Goal: Task Accomplishment & Management: Use online tool/utility

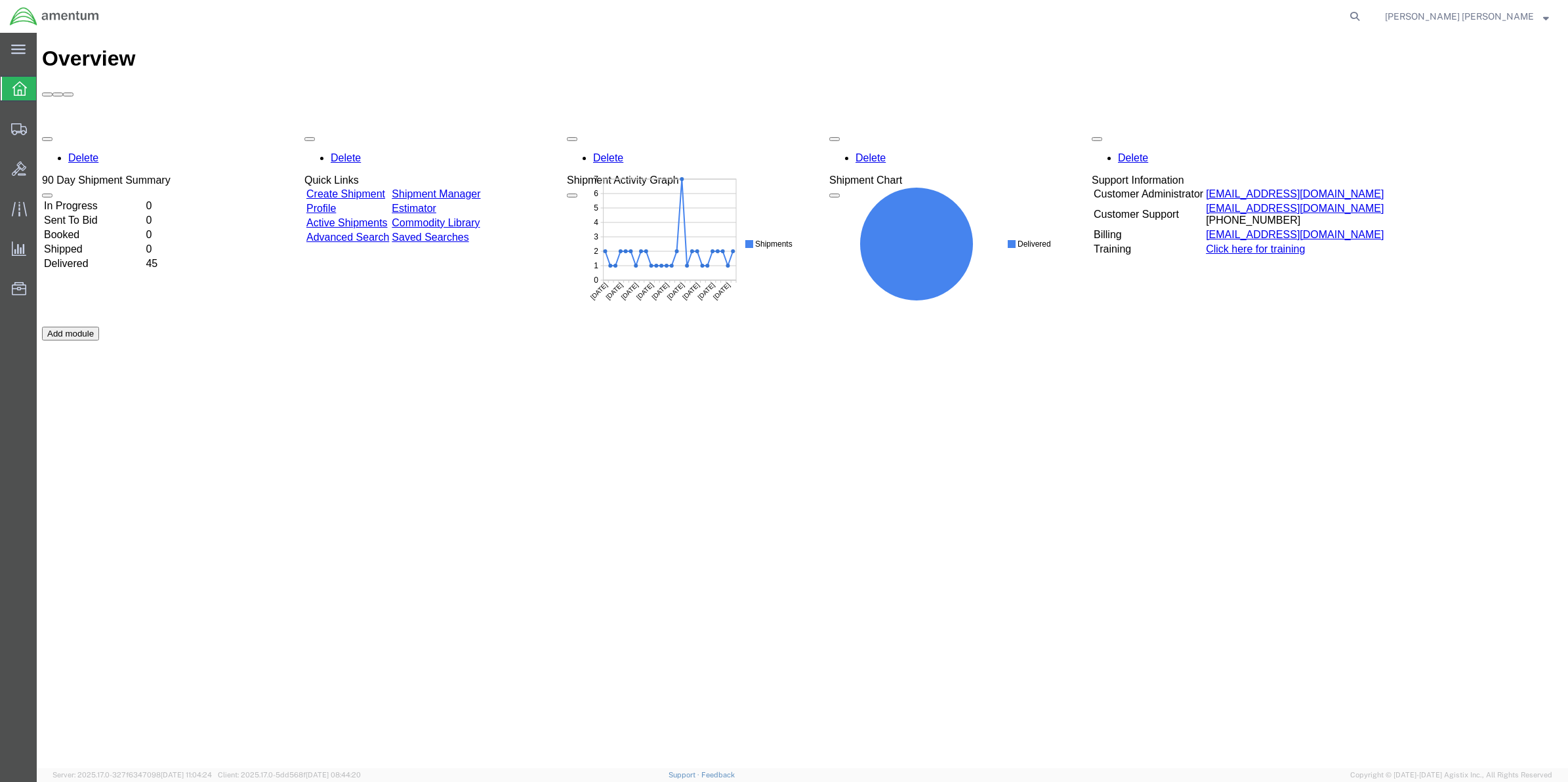
click at [480, 188] on link "Shipment Manager" at bounding box center [436, 193] width 89 height 11
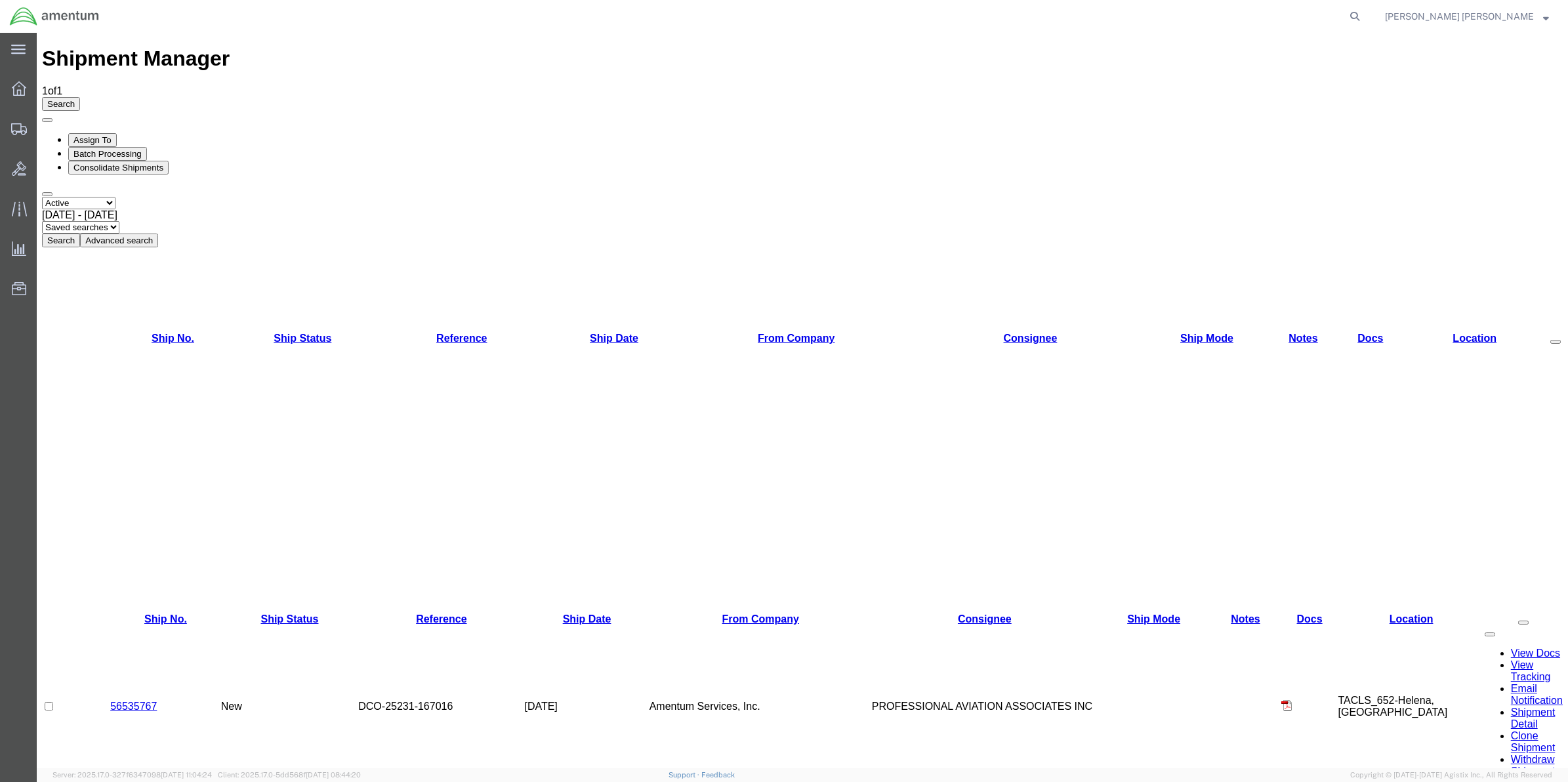
click at [133, 626] on td "56535767" at bounding box center [165, 707] width 110 height 162
click at [149, 701] on link "56535767" at bounding box center [134, 706] width 47 height 11
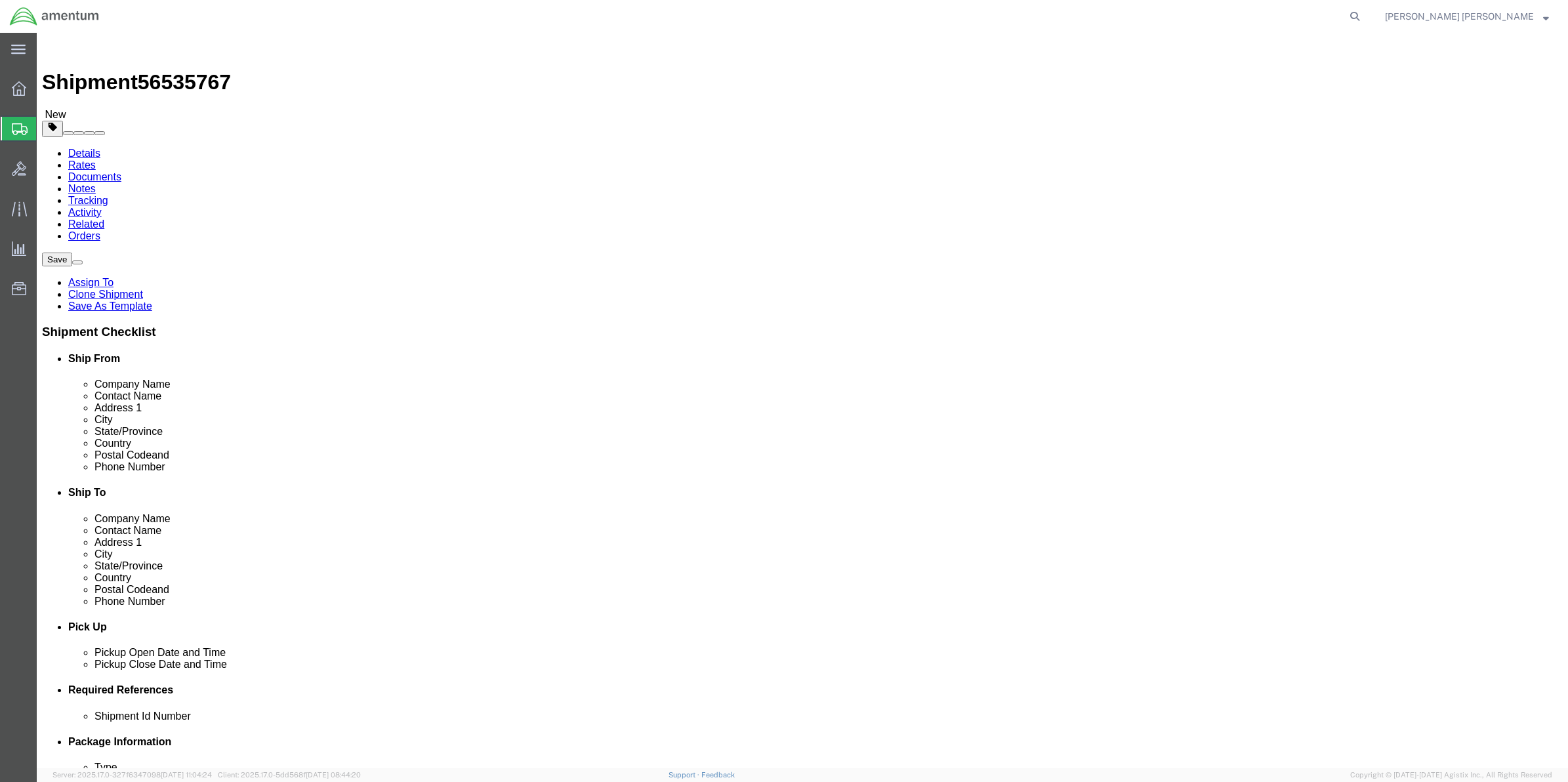
select select "42725"
select select
click button "Rate Shipment"
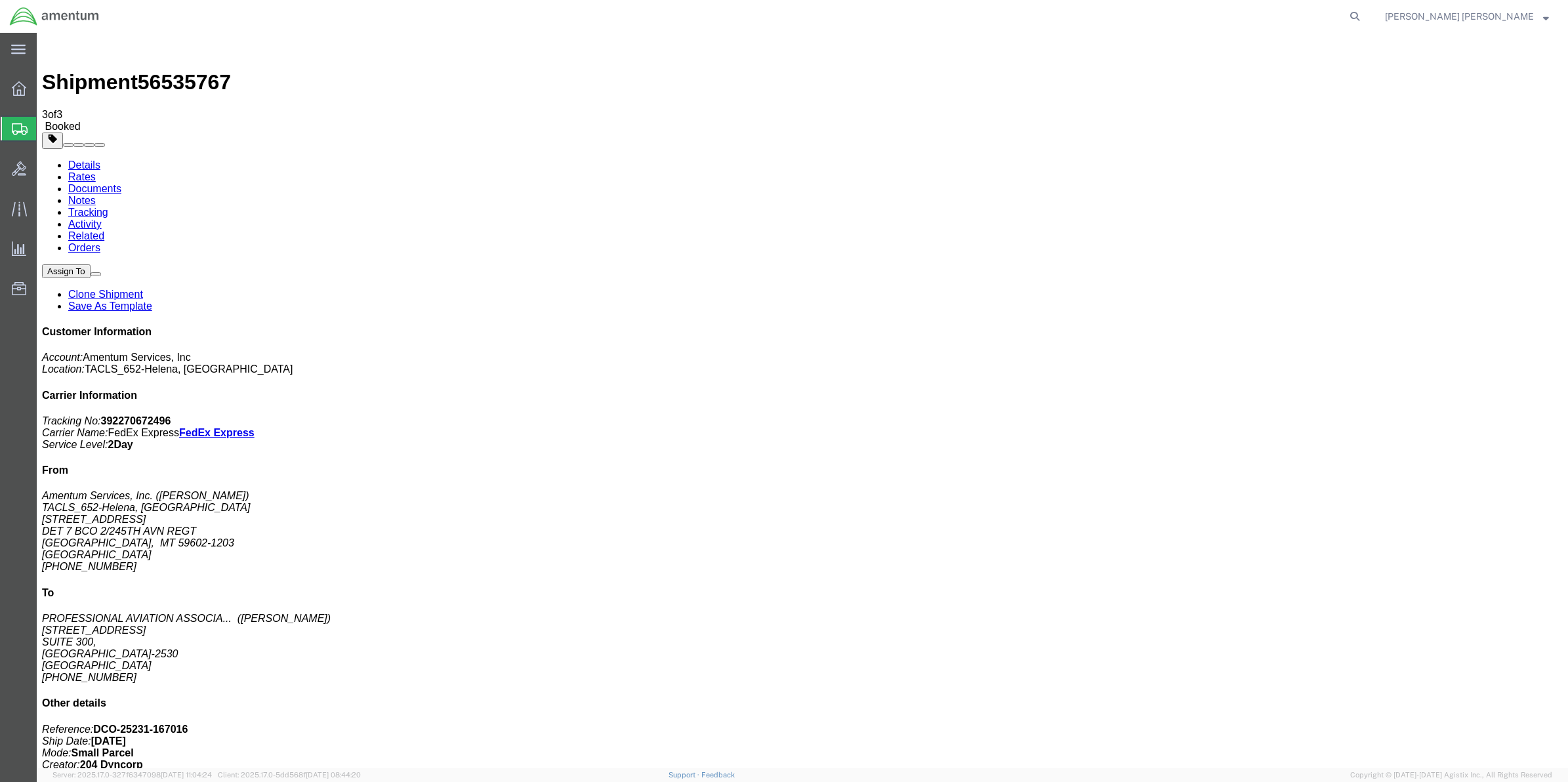
click at [11, 90] on div at bounding box center [19, 88] width 37 height 26
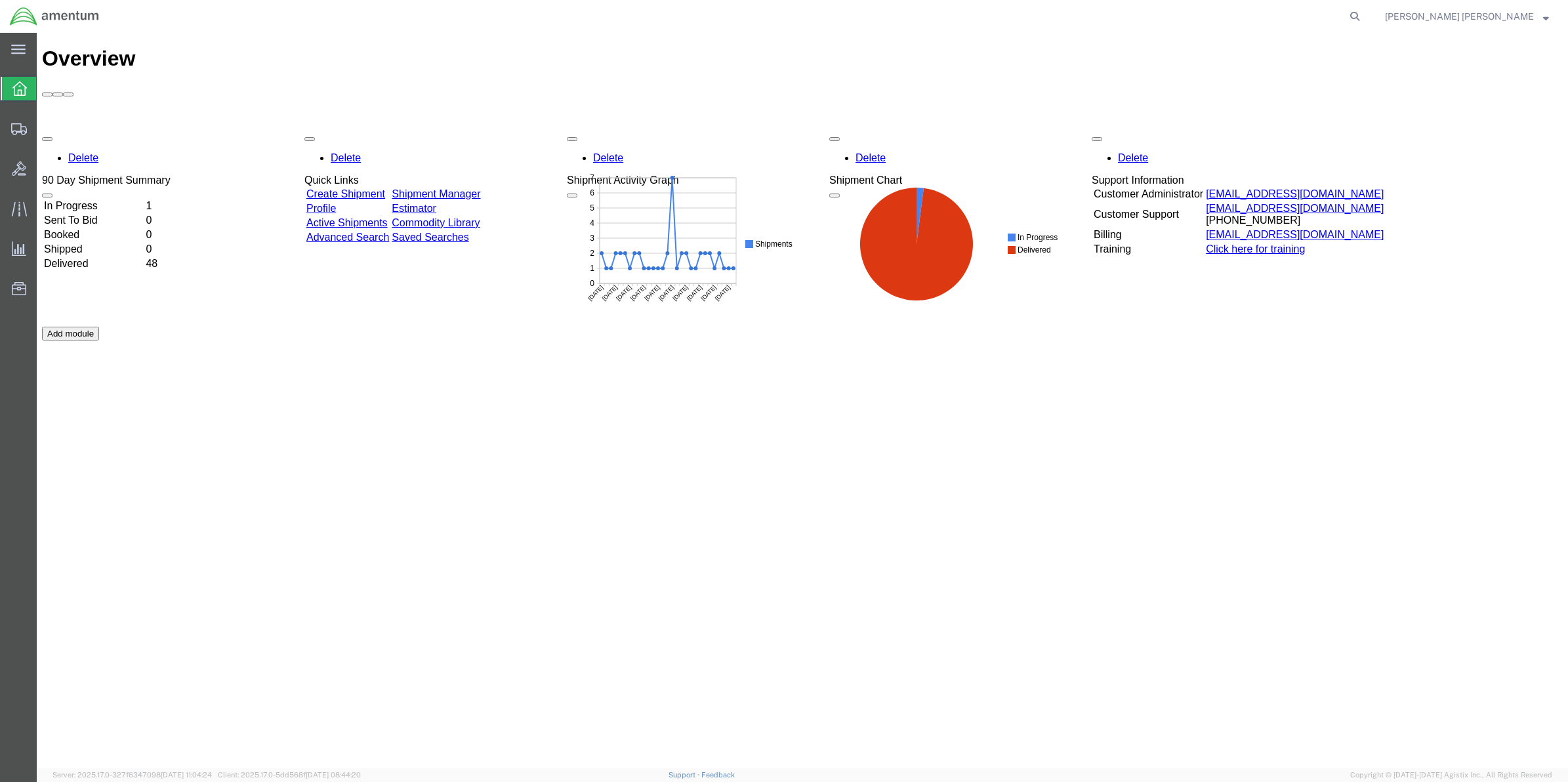
click at [480, 188] on link "Shipment Manager" at bounding box center [436, 193] width 89 height 11
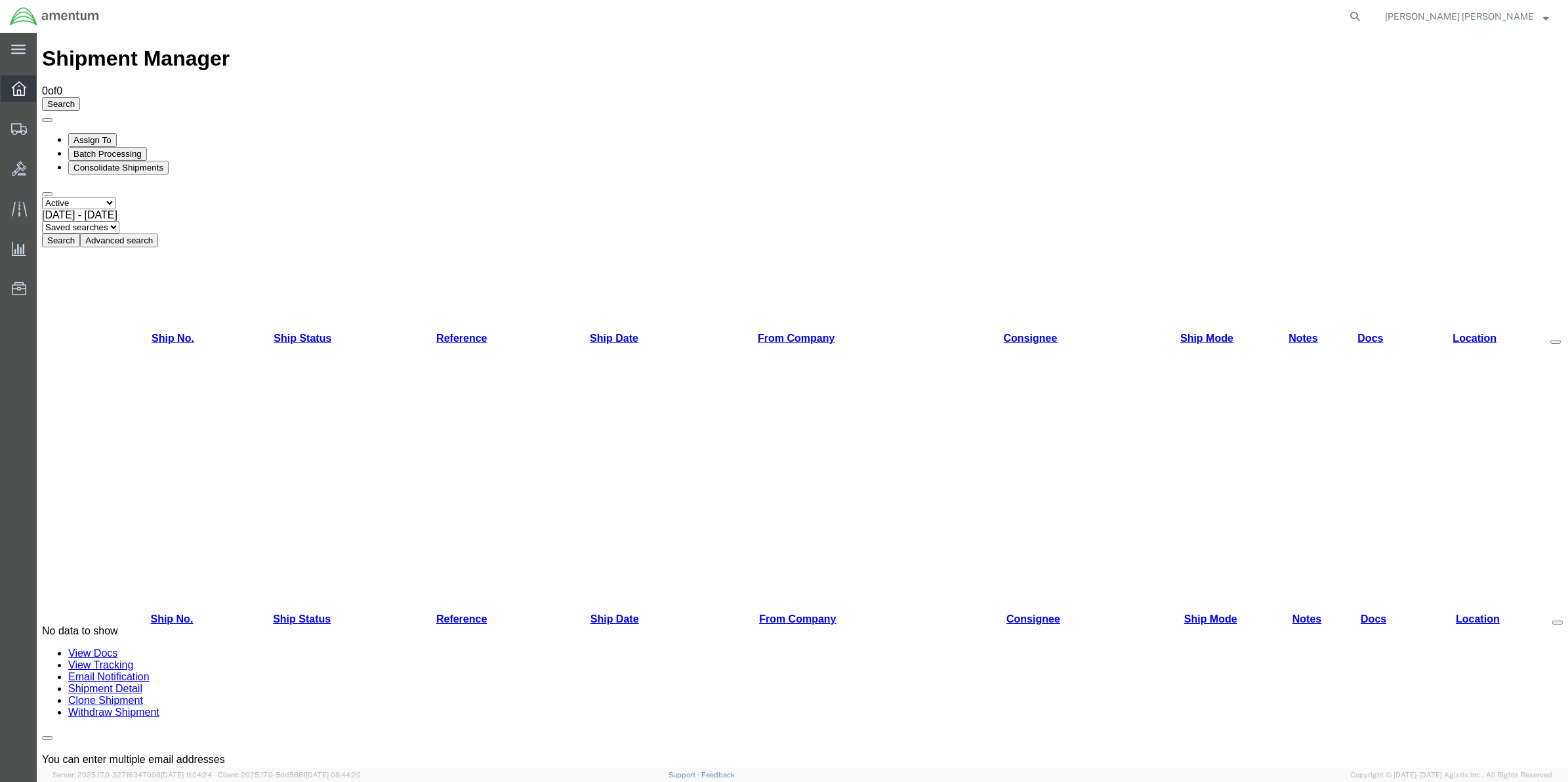
click at [10, 83] on div at bounding box center [19, 88] width 37 height 26
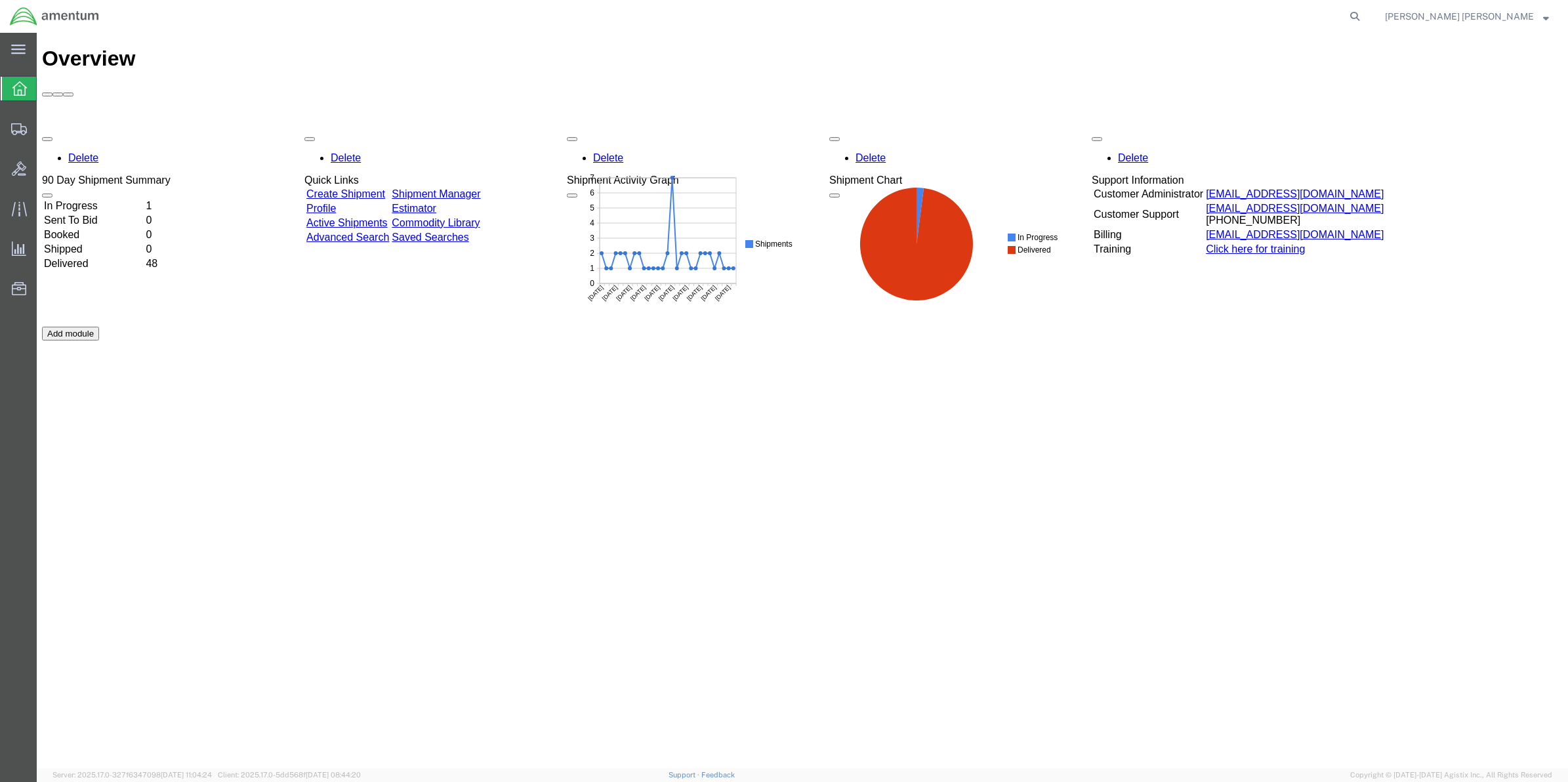
click at [480, 188] on link "Shipment Manager" at bounding box center [436, 193] width 89 height 11
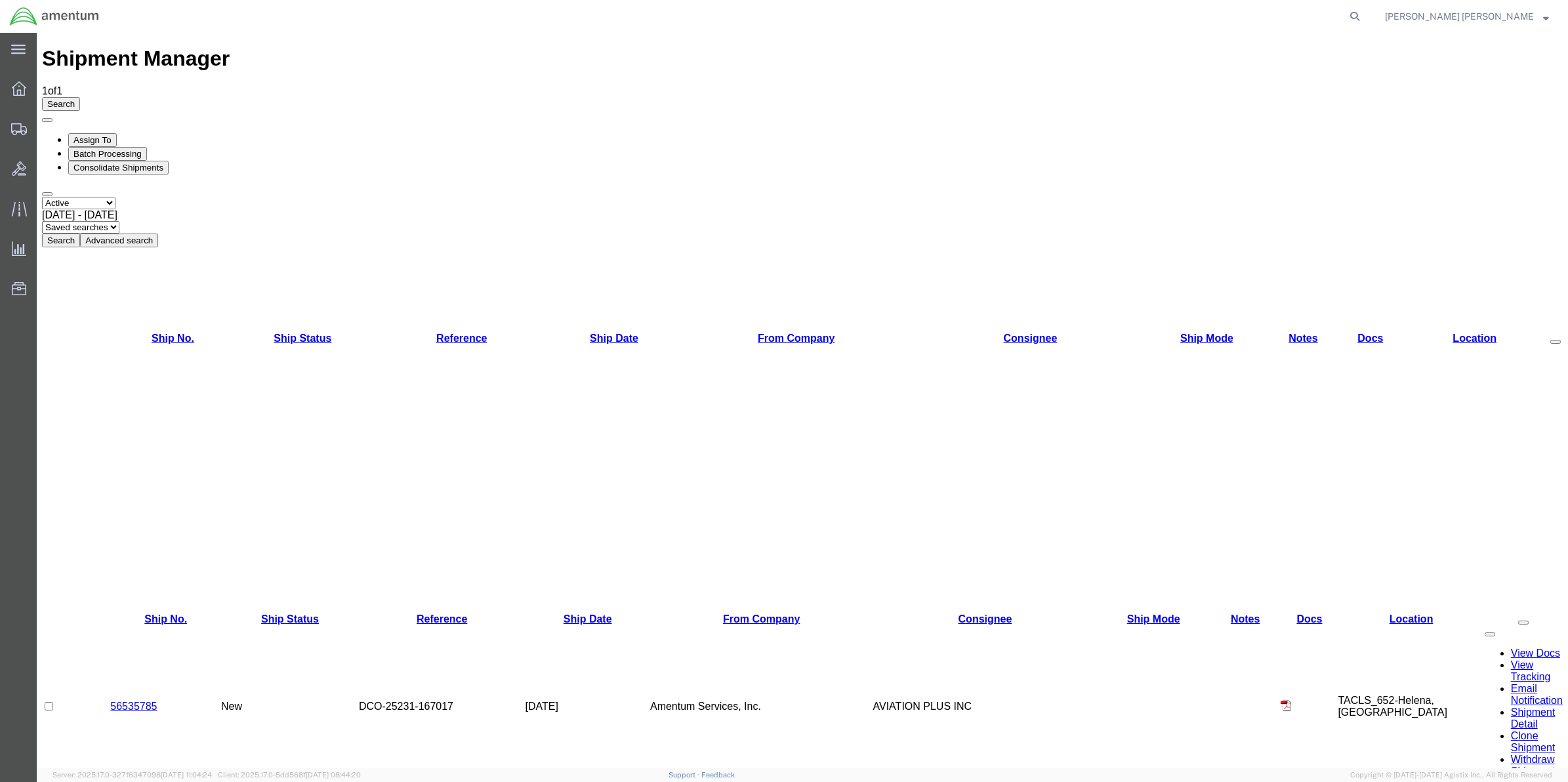
click at [149, 626] on td "56535785" at bounding box center [165, 707] width 110 height 162
click at [235, 701] on span "New" at bounding box center [232, 706] width 21 height 11
click at [120, 701] on link "56535785" at bounding box center [134, 706] width 47 height 11
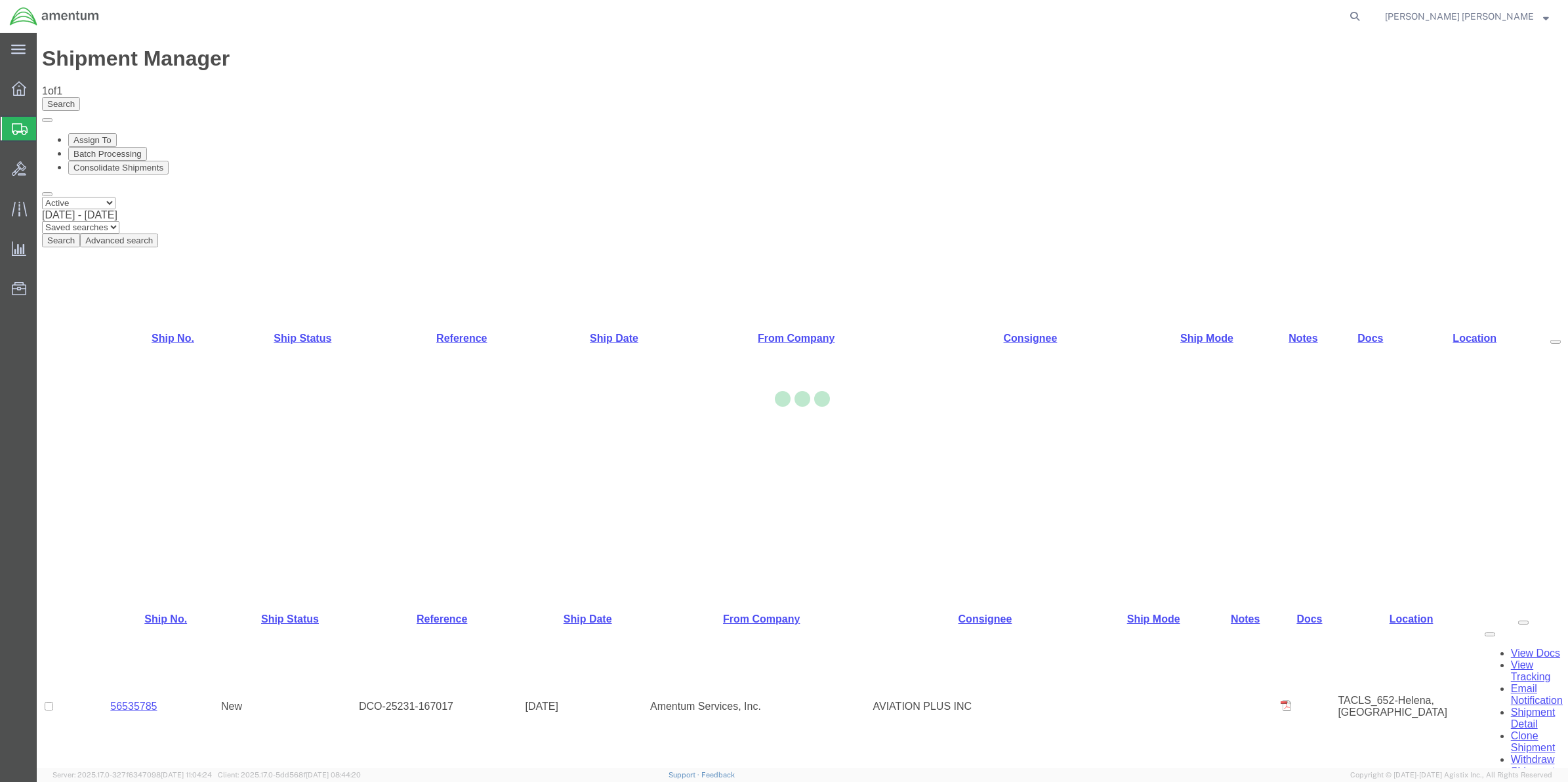
select select "42725"
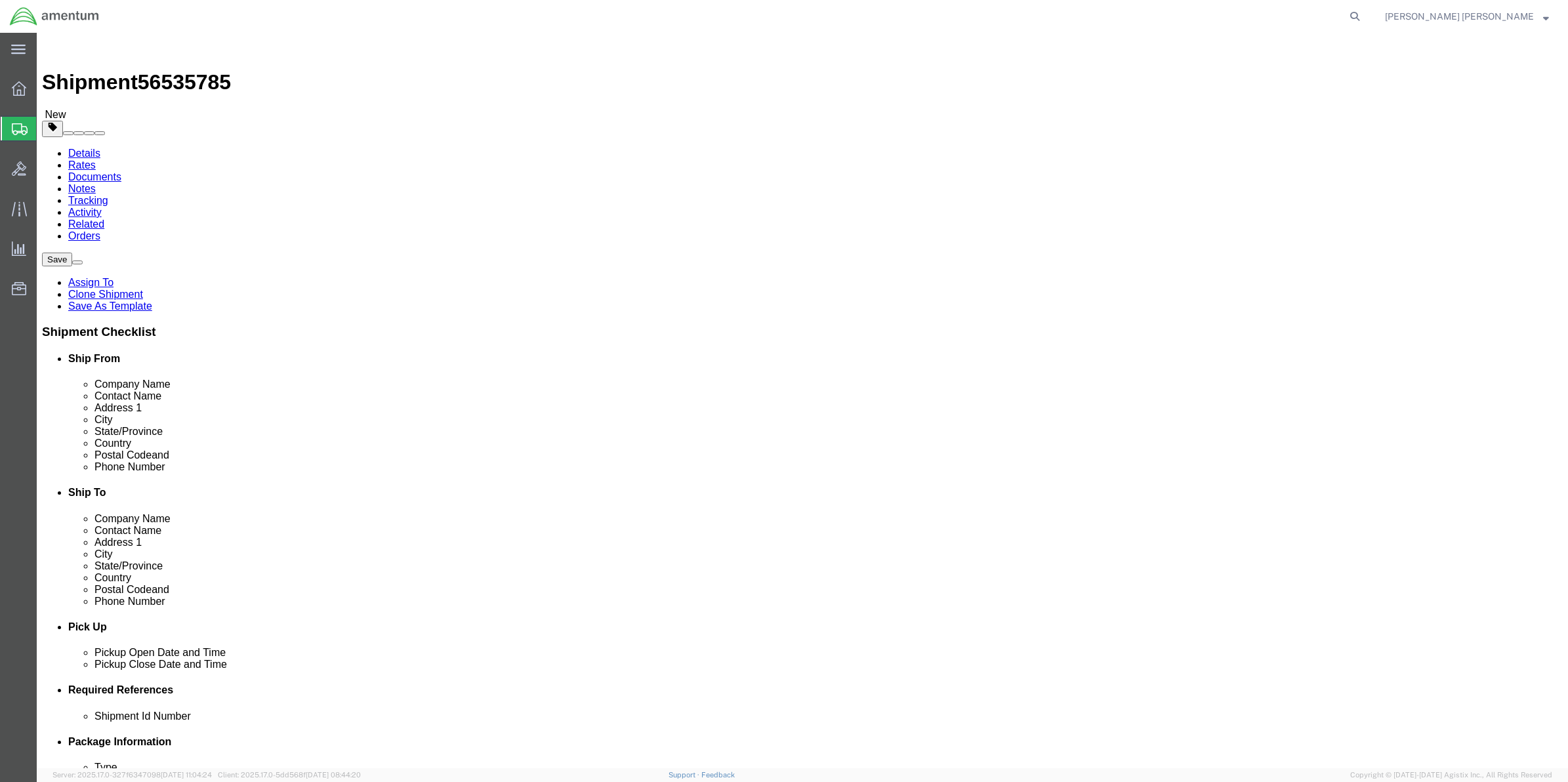
click button "Rate Shipment"
